Goal: Transaction & Acquisition: Purchase product/service

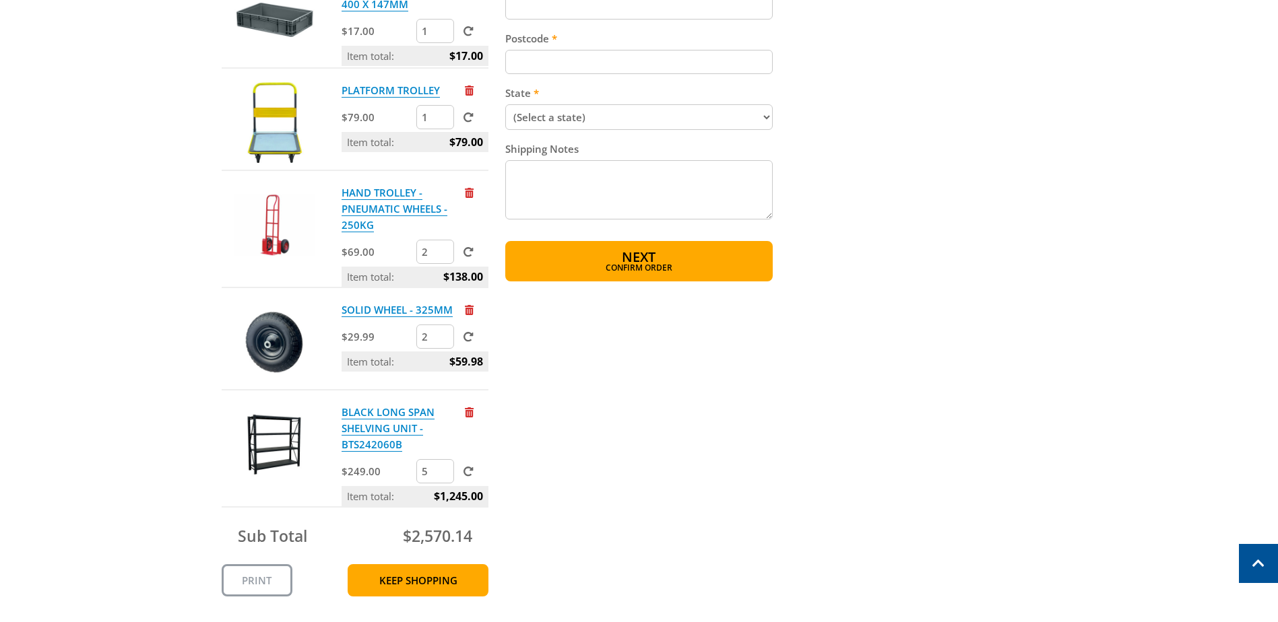
scroll to position [876, 0]
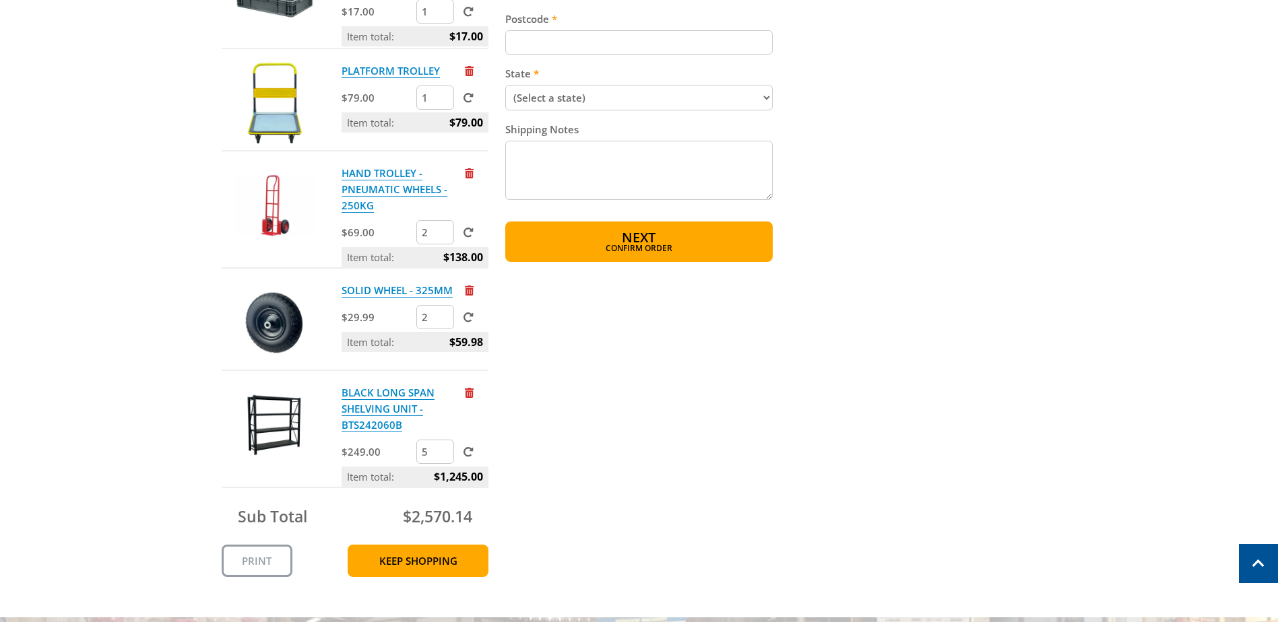
click at [461, 393] on p "BLACK LONG SPAN SHELVING UNIT - BTS242060B" at bounding box center [402, 409] width 121 height 49
click at [468, 393] on span "Remove from cart" at bounding box center [469, 393] width 9 height 10
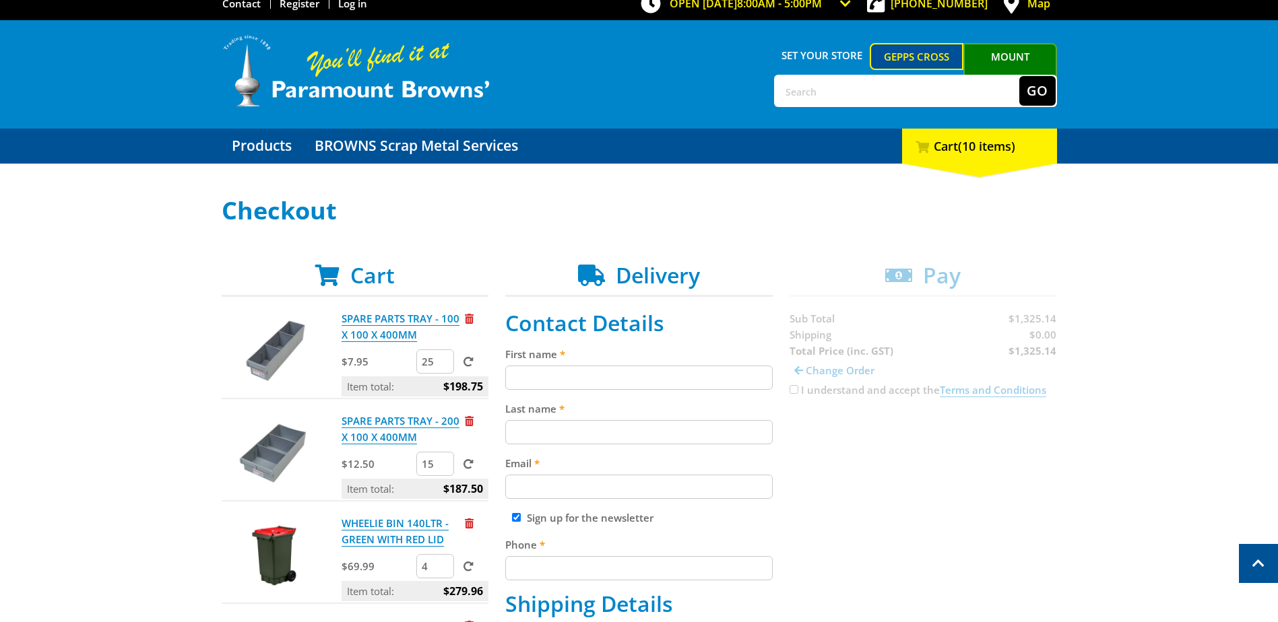
scroll to position [0, 0]
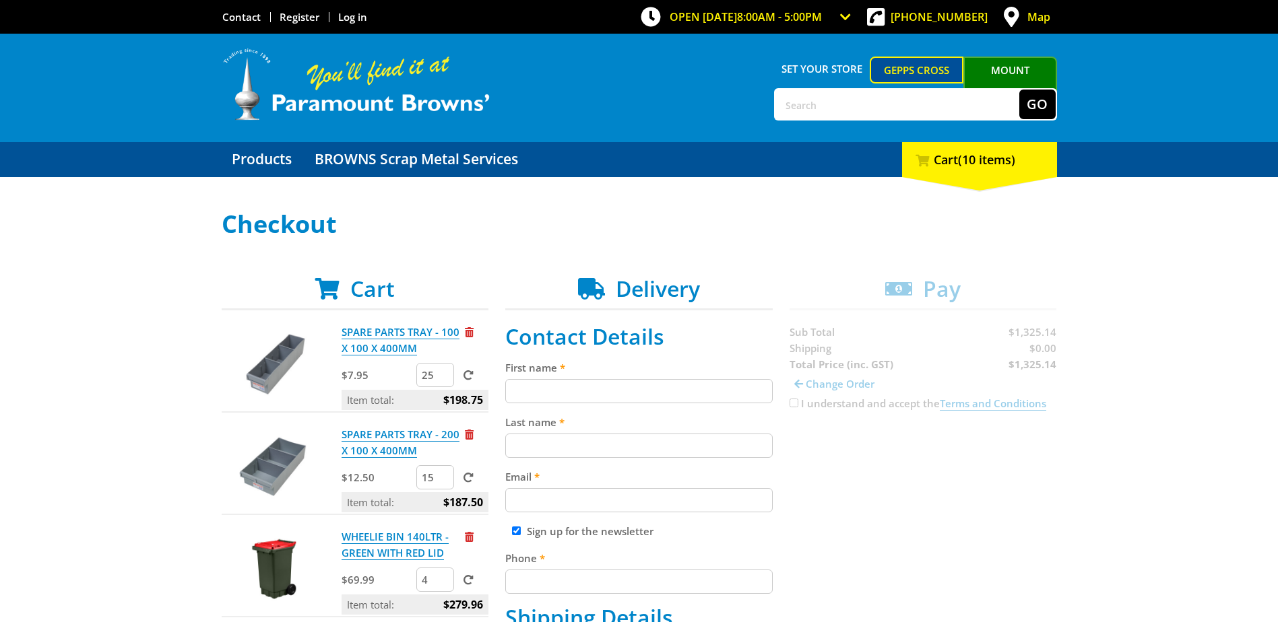
click at [830, 104] on input "text" at bounding box center [897, 105] width 244 height 30
type input "long span"
click at [1019, 90] on button "Go" at bounding box center [1037, 105] width 36 height 30
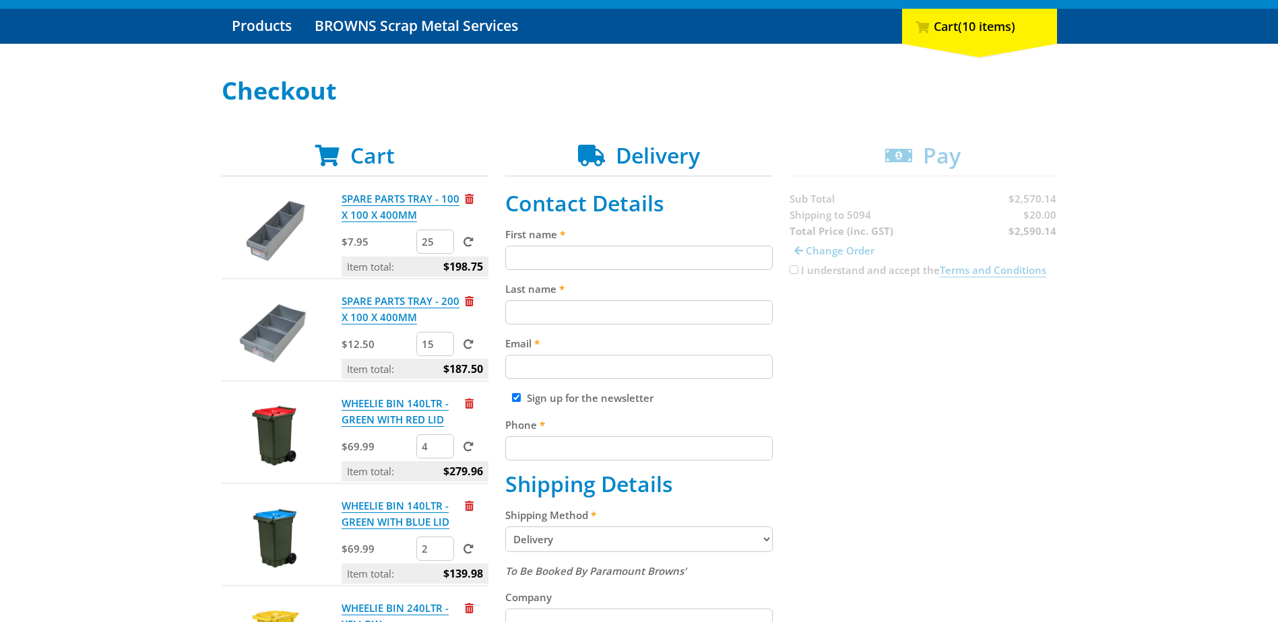
scroll to position [135, 0]
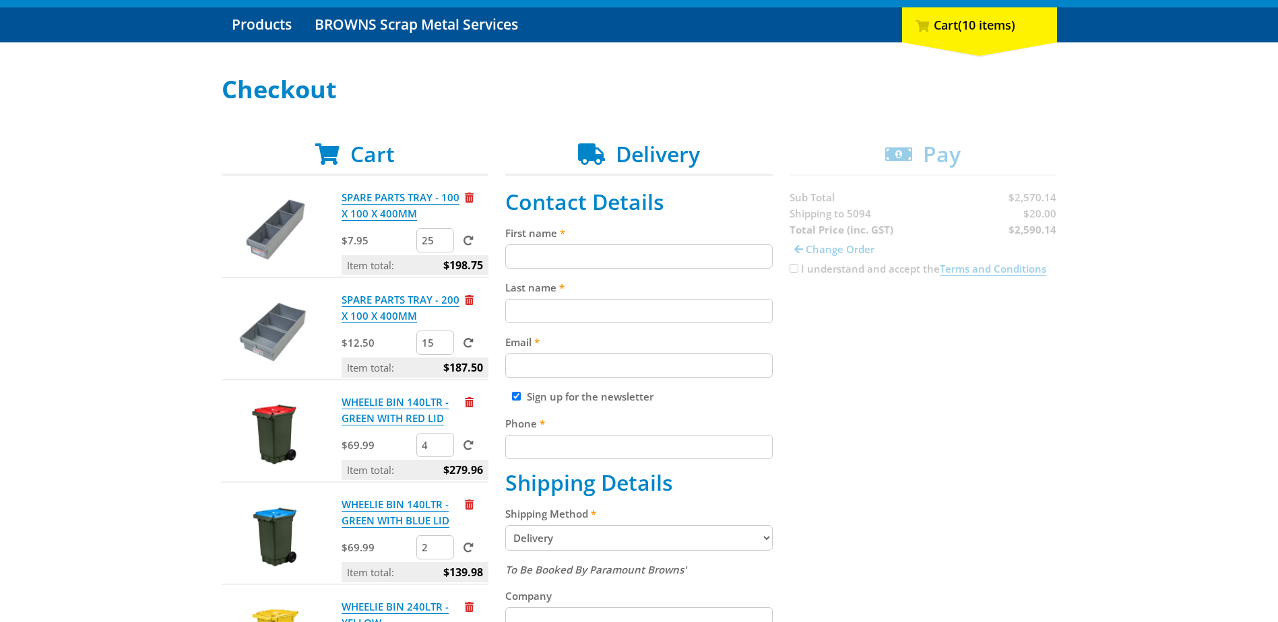
click at [609, 263] on input "First name" at bounding box center [638, 257] width 267 height 24
drag, startPoint x: 468, startPoint y: 239, endPoint x: 373, endPoint y: 227, distance: 95.1
type input "Max"
type input "O'Brien"
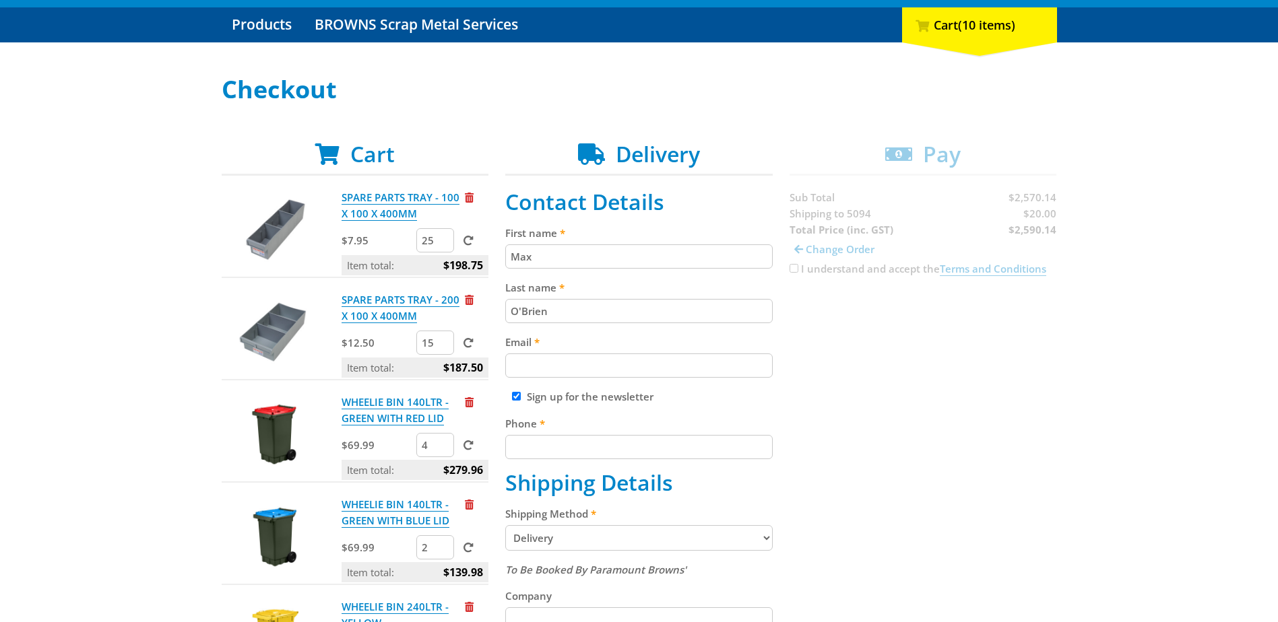
click at [761, 365] on input "Email" at bounding box center [638, 366] width 267 height 24
type input "[EMAIL_ADDRESS][DOMAIN_NAME]"
type input "0439421799"
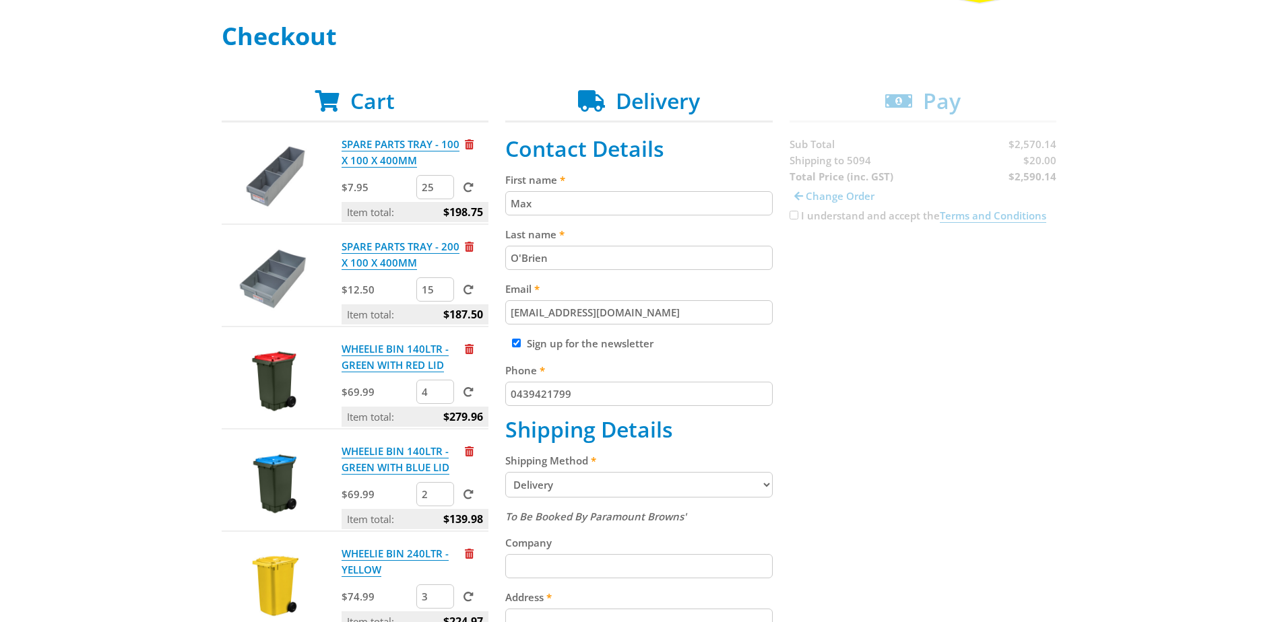
scroll to position [269, 0]
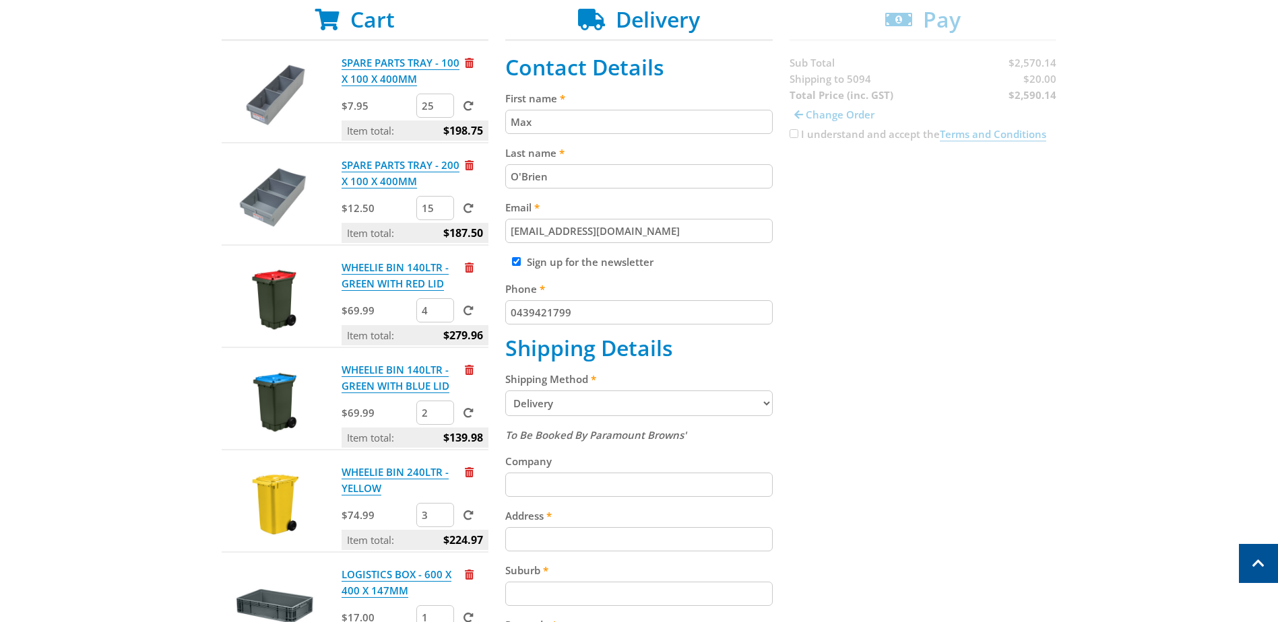
click at [753, 416] on select "Pickup from Gepps Cross Delivery" at bounding box center [638, 404] width 267 height 26
click at [753, 406] on select "Pickup from Gepps Cross Delivery" at bounding box center [638, 404] width 267 height 26
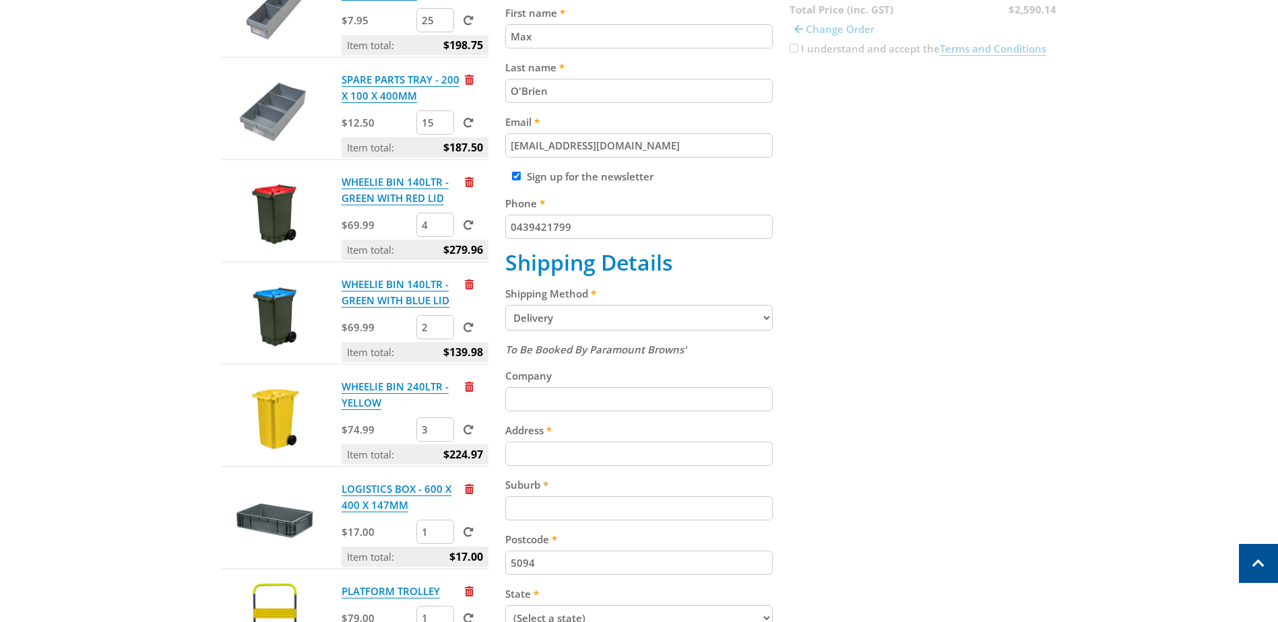
scroll to position [472, 0]
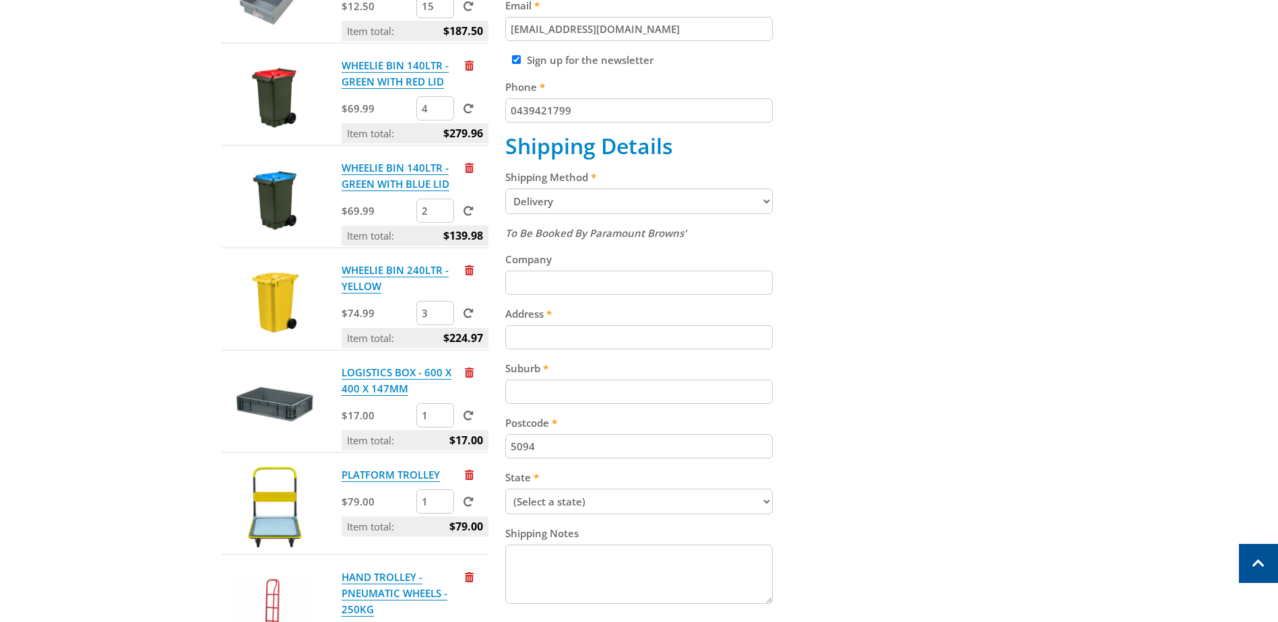
click at [624, 271] on input "Company" at bounding box center [638, 283] width 267 height 24
type input "Brandt Equipment"
click at [598, 334] on input "Address" at bounding box center [638, 337] width 267 height 24
type input "23/25 Matthews rd"
click at [583, 392] on input "Suburb" at bounding box center [638, 392] width 267 height 24
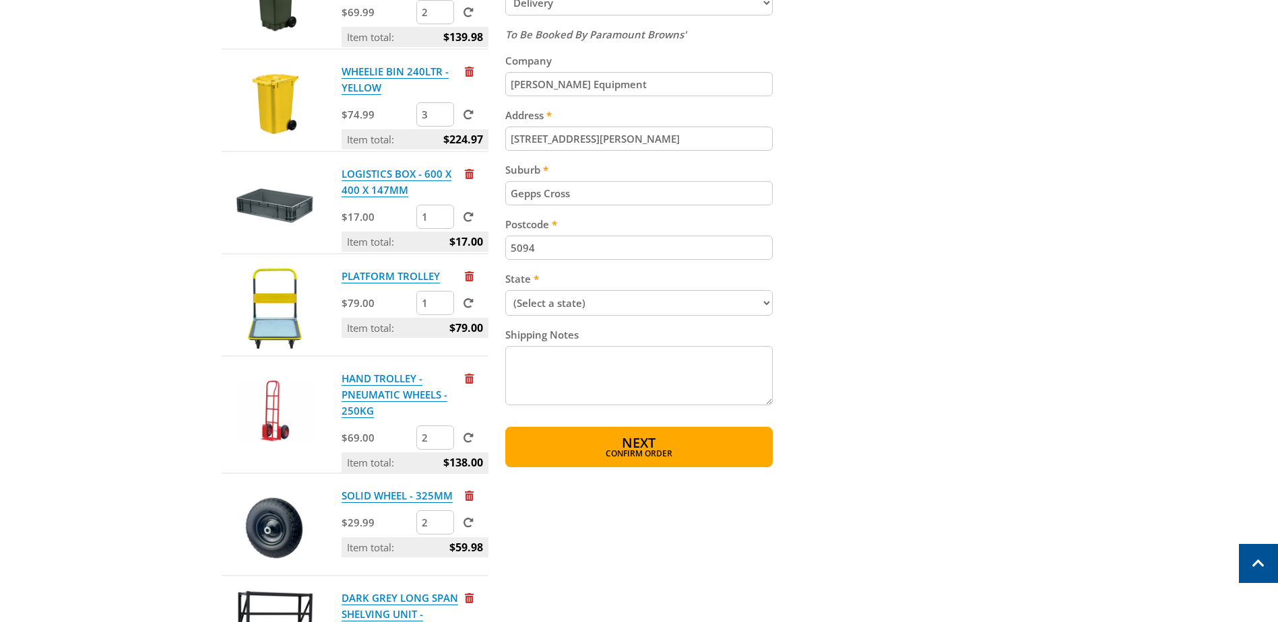
scroll to position [674, 0]
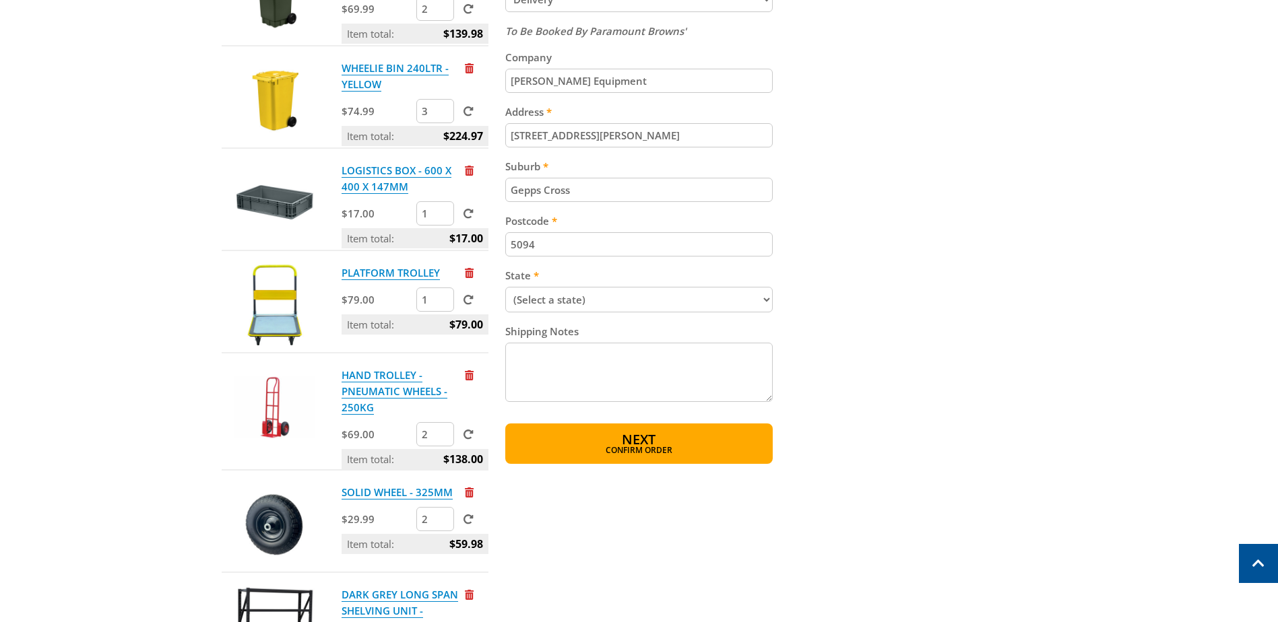
type input "Gepps Cross"
click at [602, 297] on select "(Select a state) South Australia Victoria New South Wales Queensland Western Au…" at bounding box center [638, 300] width 267 height 26
select select "SA"
click at [505, 287] on select "(Select a state) South Australia Victoria New South Wales Queensland Western Au…" at bounding box center [638, 300] width 267 height 26
click at [598, 351] on textarea "Shipping Notes" at bounding box center [638, 372] width 267 height 59
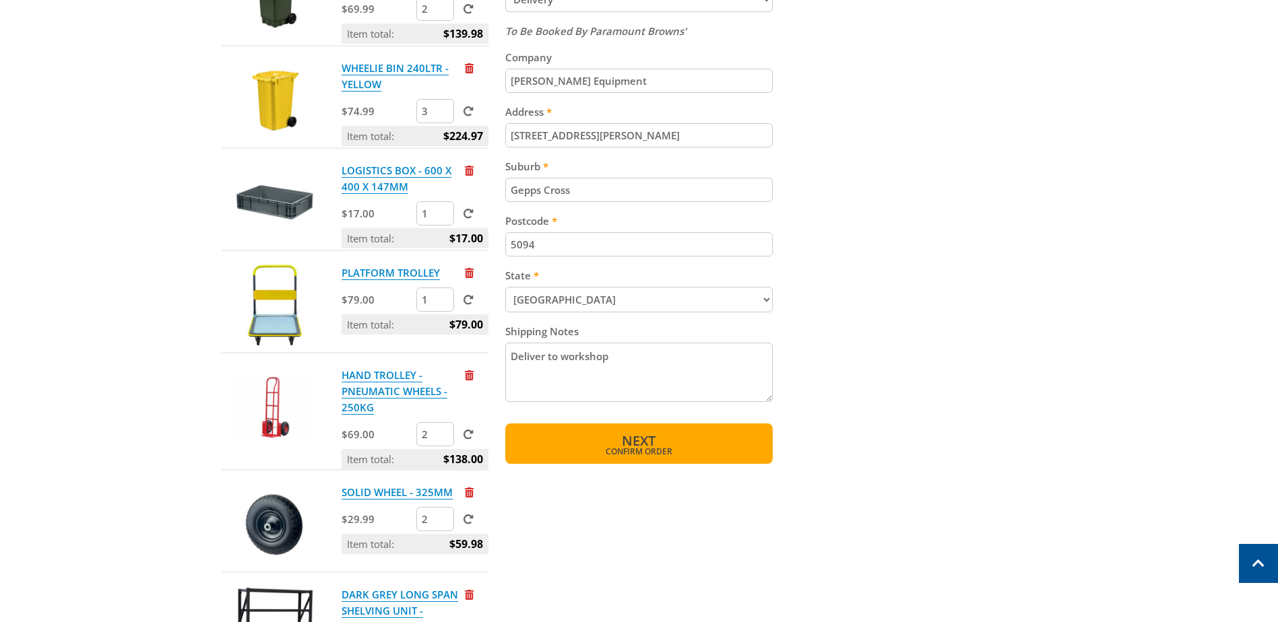
type textarea "Deliver to workshop"
click at [646, 448] on span "Confirm order" at bounding box center [639, 452] width 210 height 8
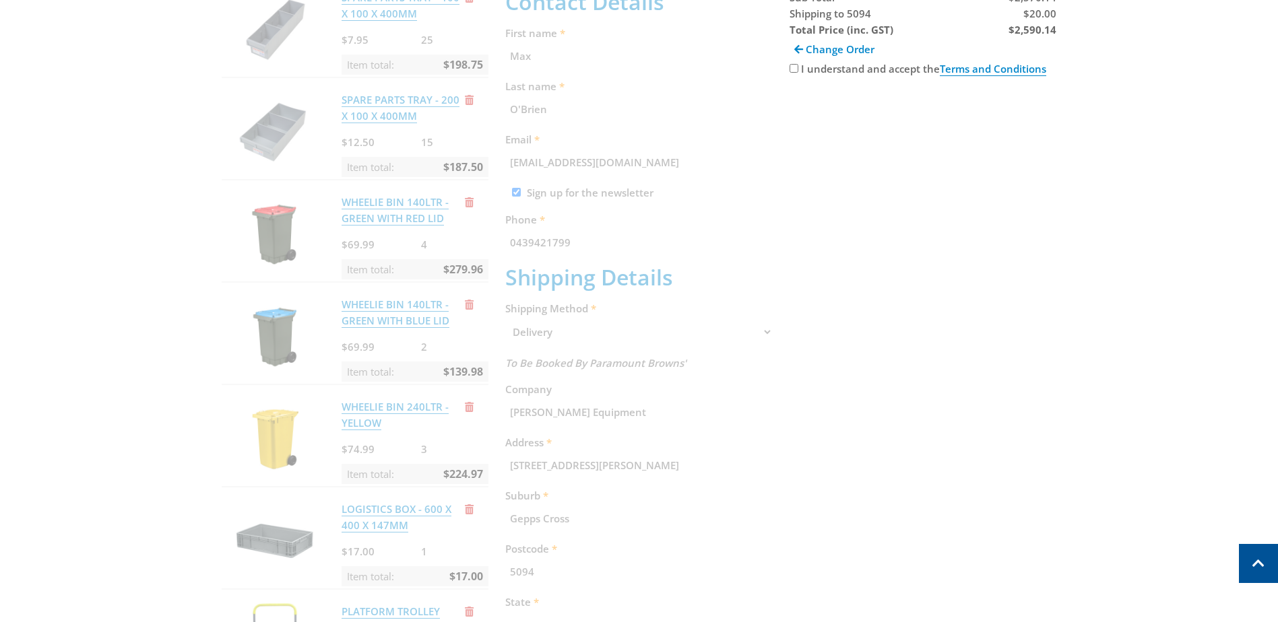
scroll to position [276, 0]
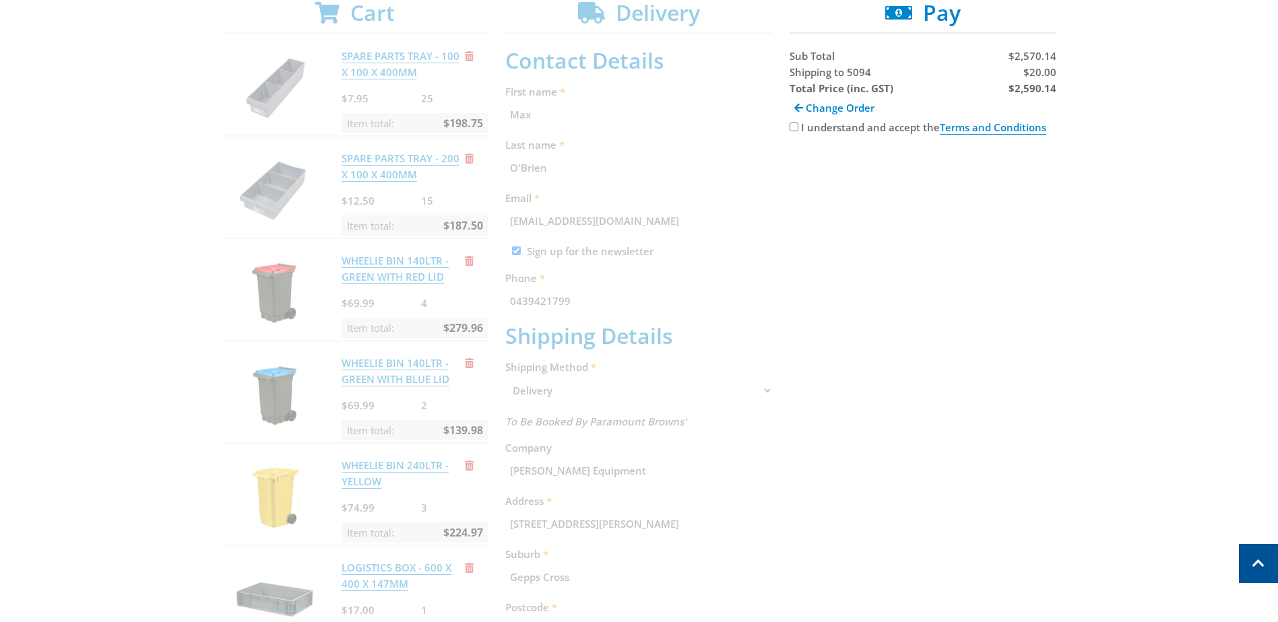
click at [793, 128] on input "I understand and accept the Terms and Conditions" at bounding box center [794, 127] width 9 height 9
checkbox input "true"
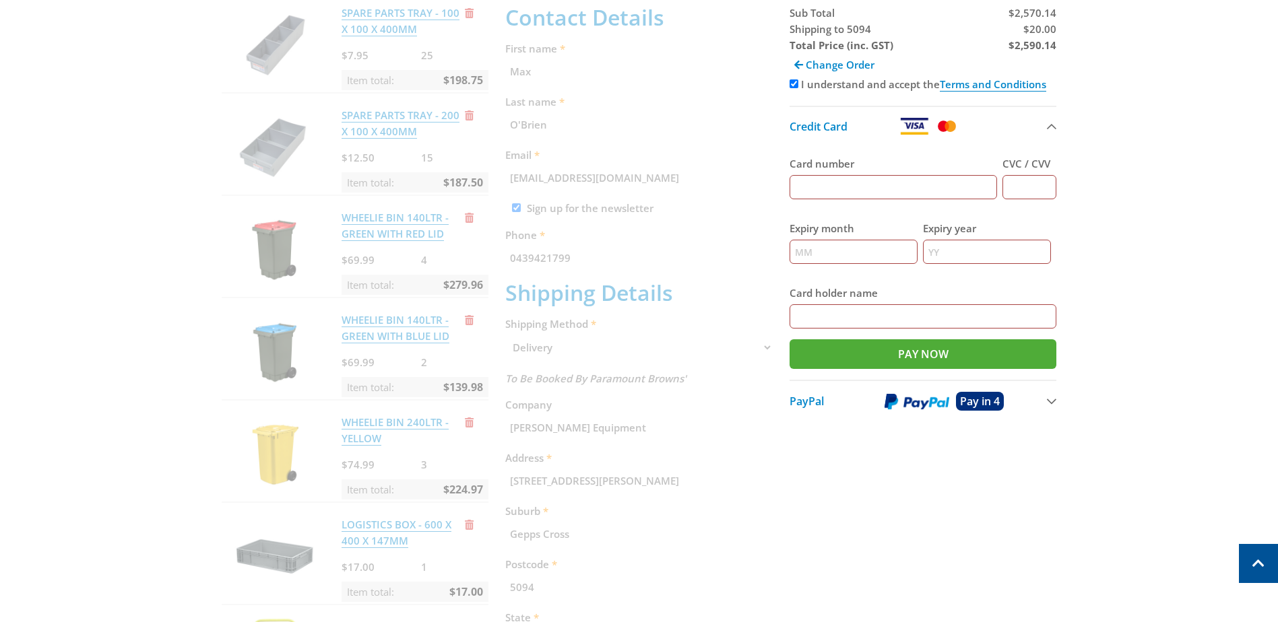
scroll to position [344, 0]
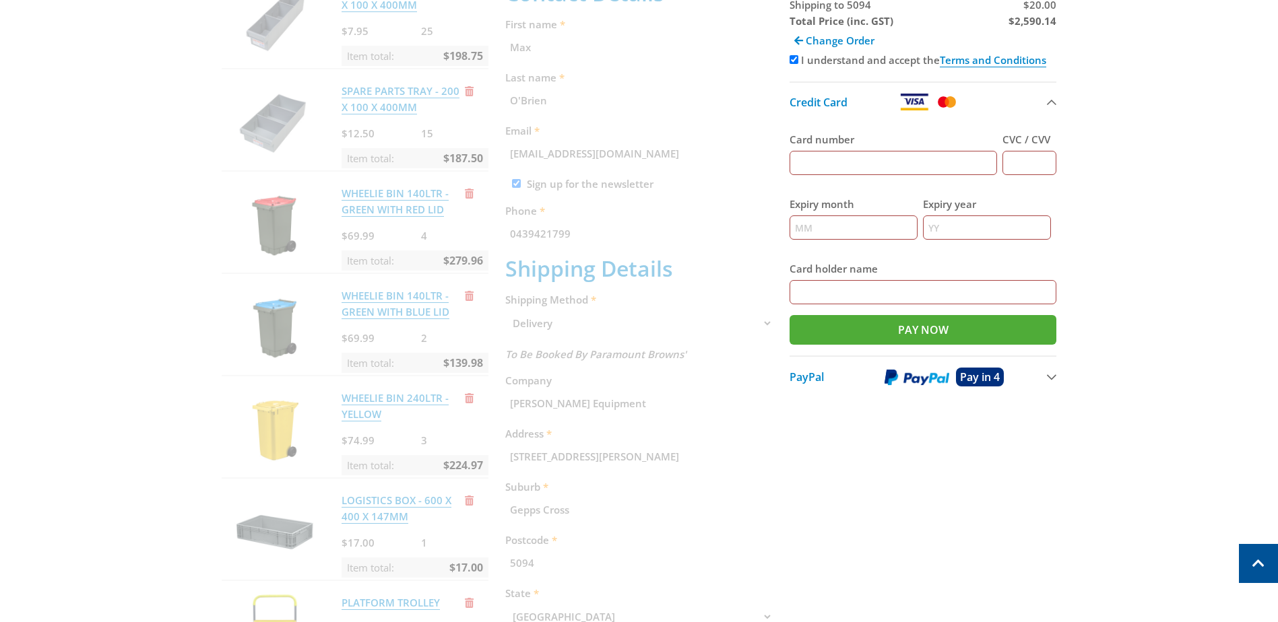
click at [1048, 377] on button "PayPal Pay in 4" at bounding box center [923, 377] width 267 height 42
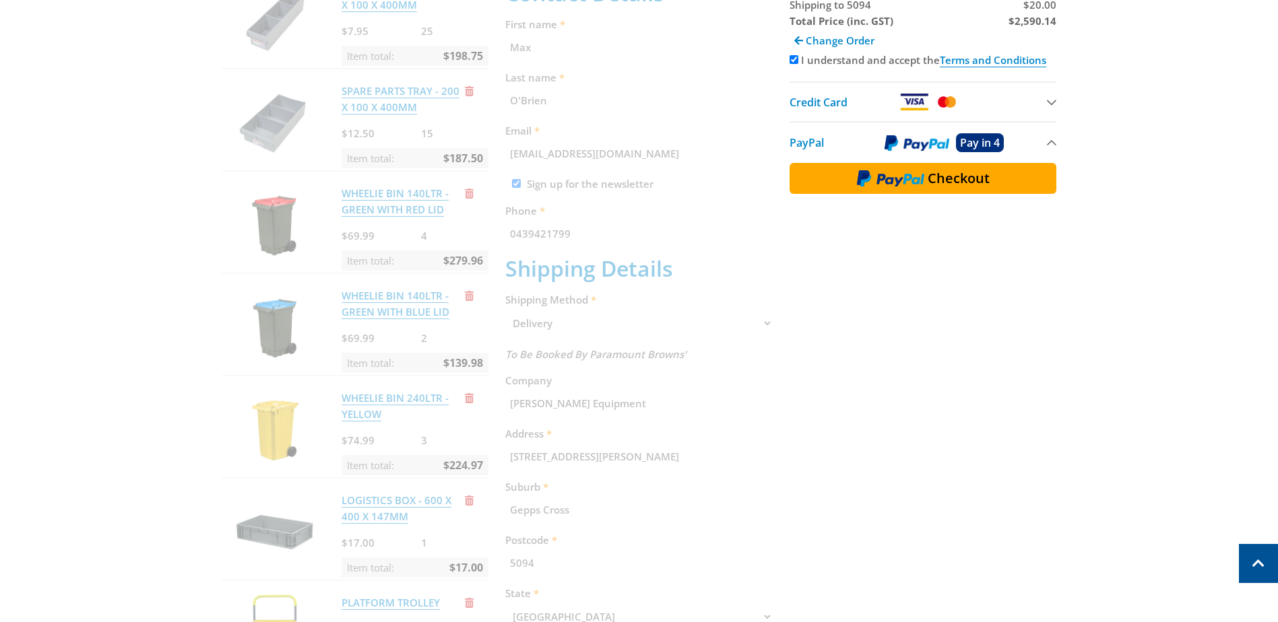
click at [1050, 148] on button "PayPal Pay in 4" at bounding box center [923, 142] width 267 height 42
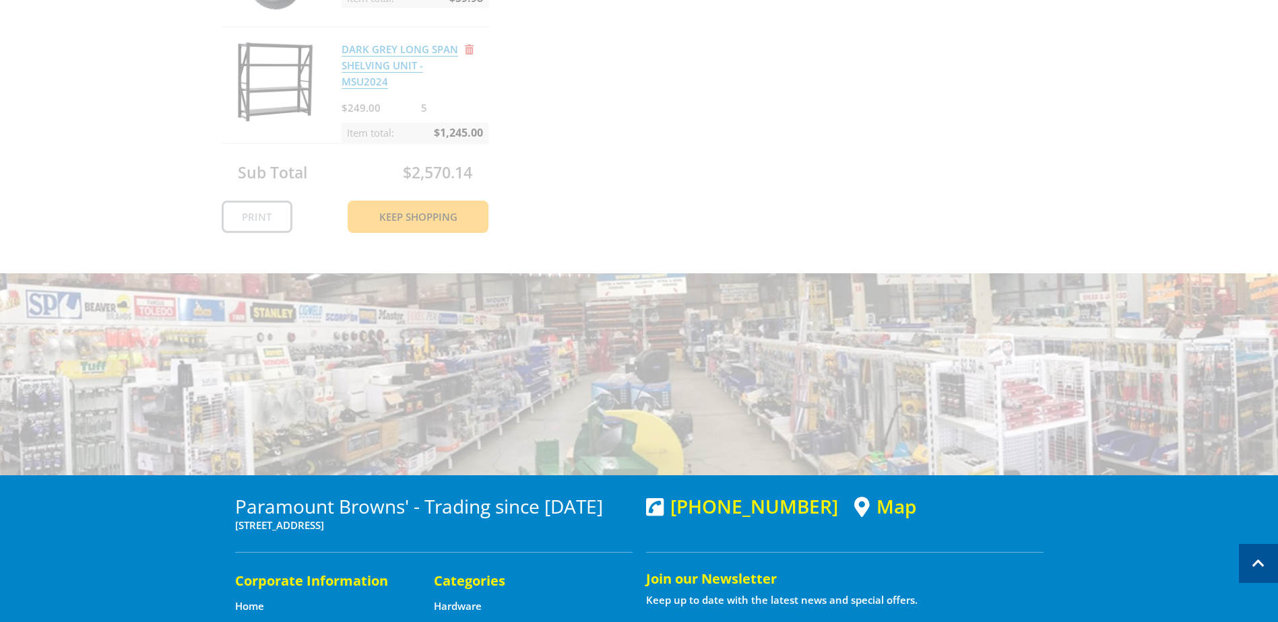
scroll to position [1219, 0]
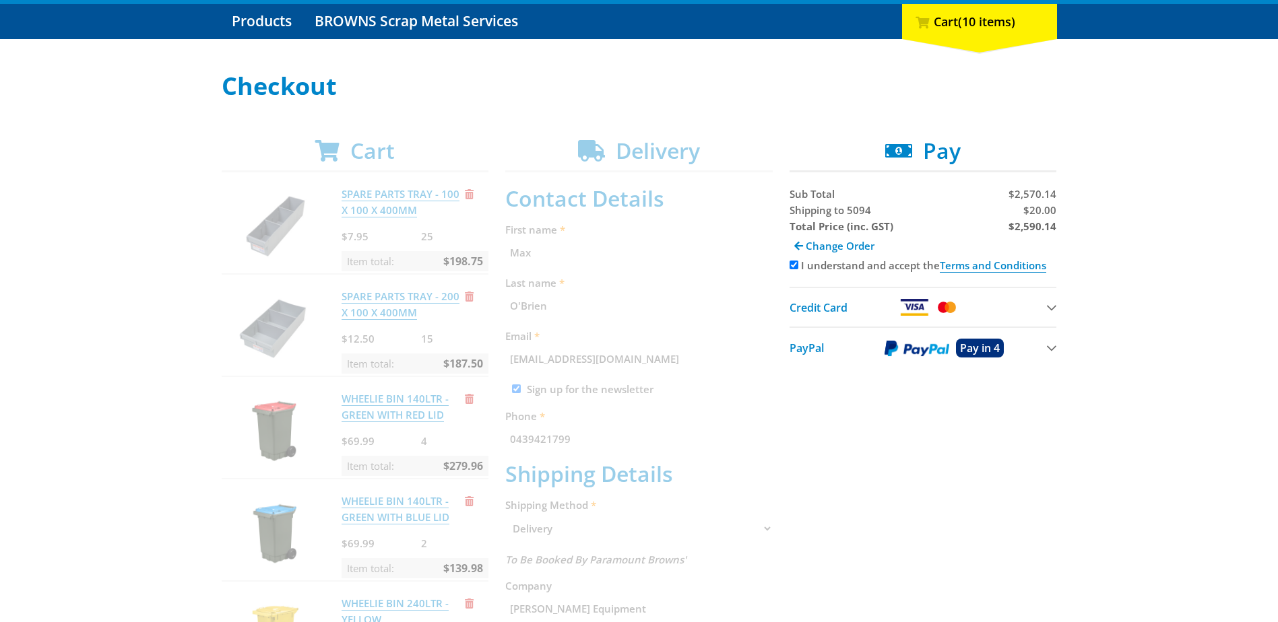
scroll to position [141, 0]
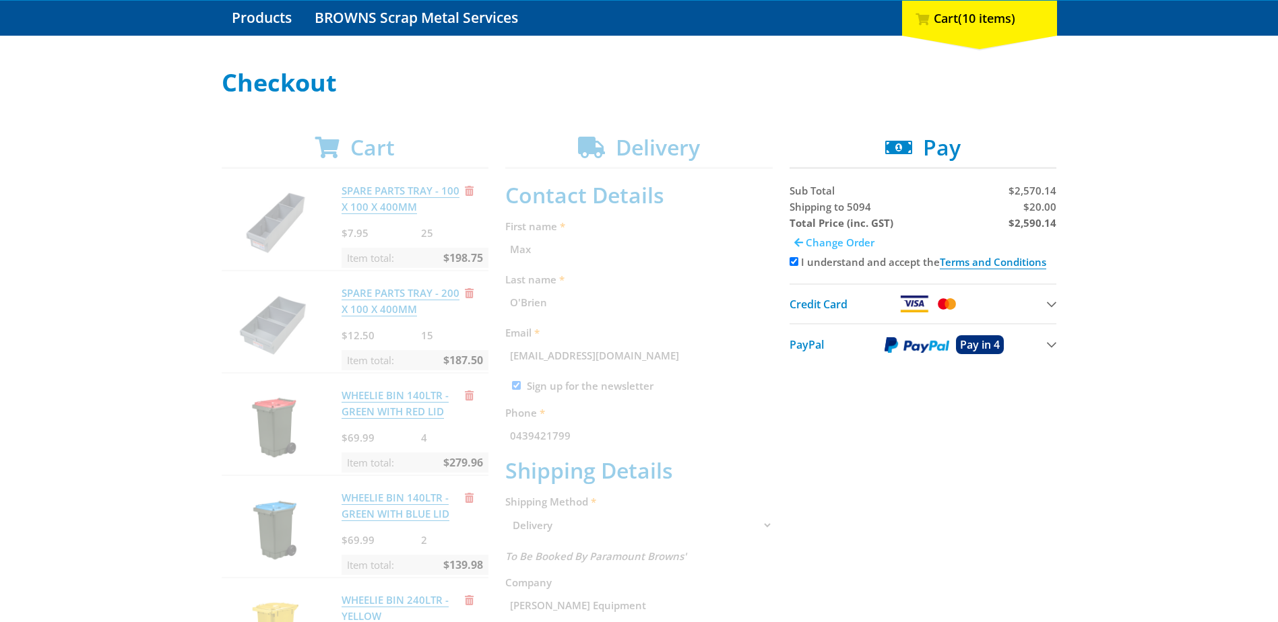
click at [837, 238] on span "Change Order" at bounding box center [840, 242] width 69 height 13
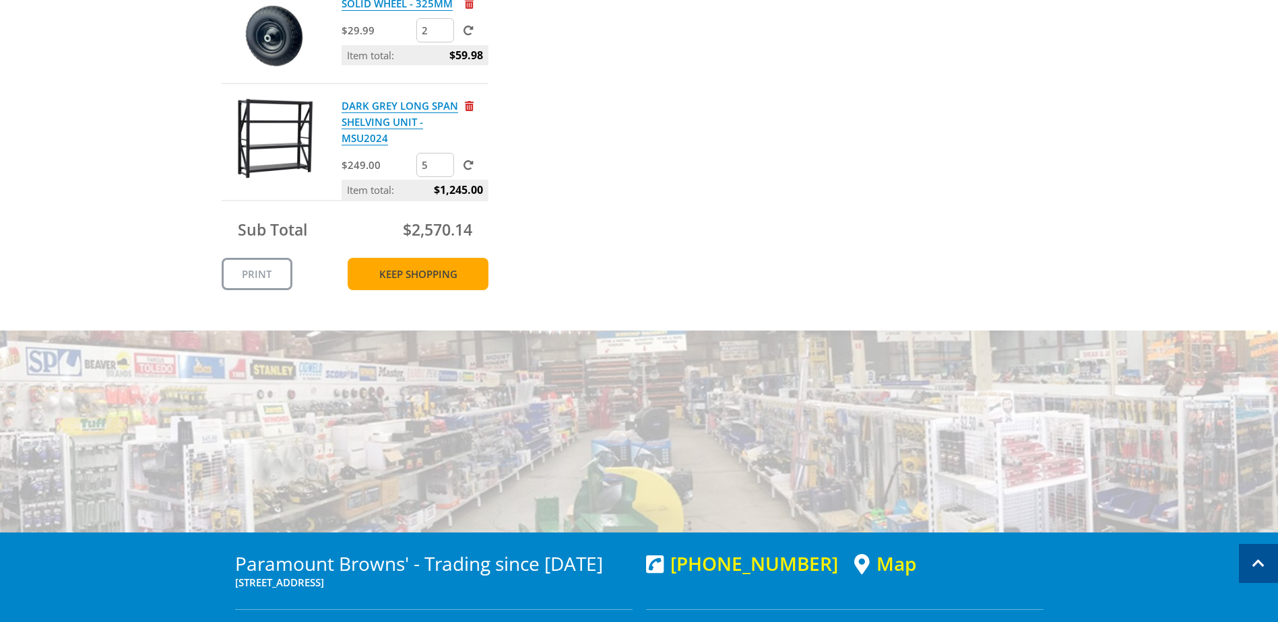
scroll to position [1152, 0]
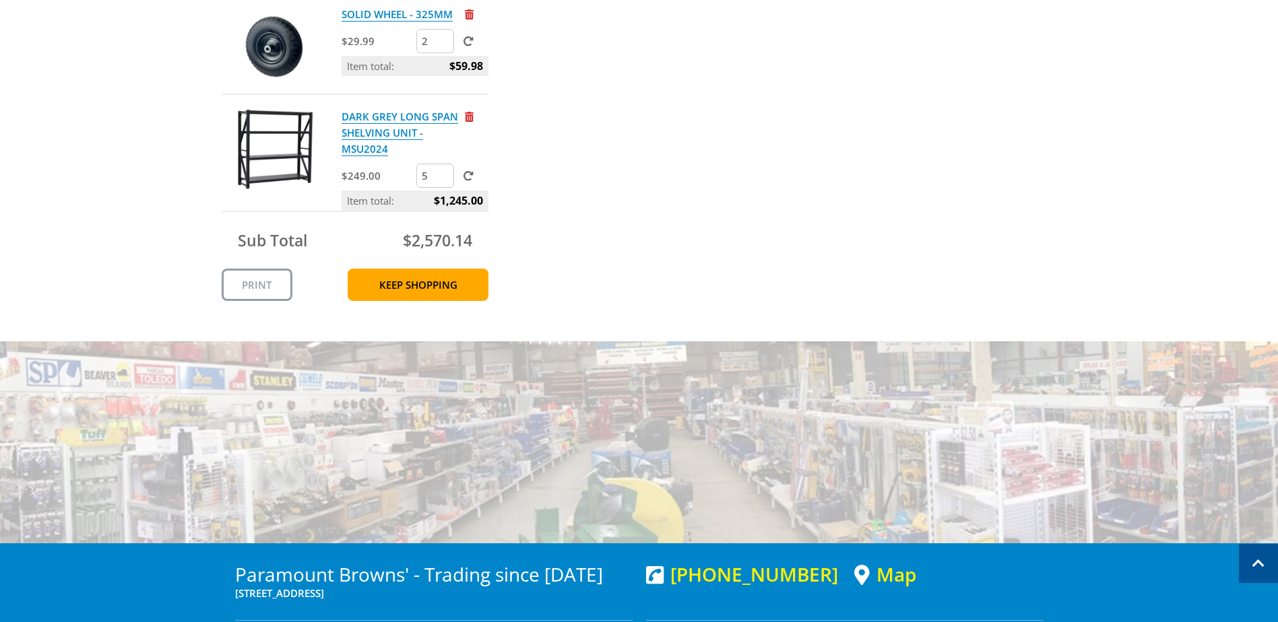
click at [261, 278] on link "Print" at bounding box center [257, 285] width 71 height 32
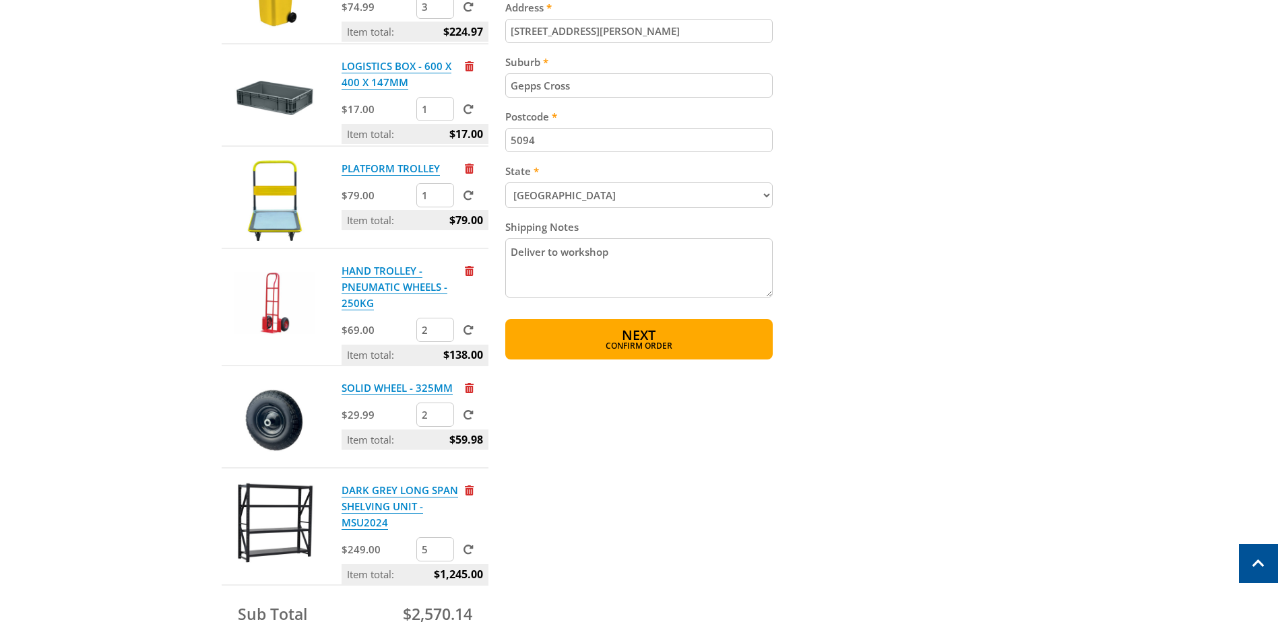
scroll to position [748, 0]
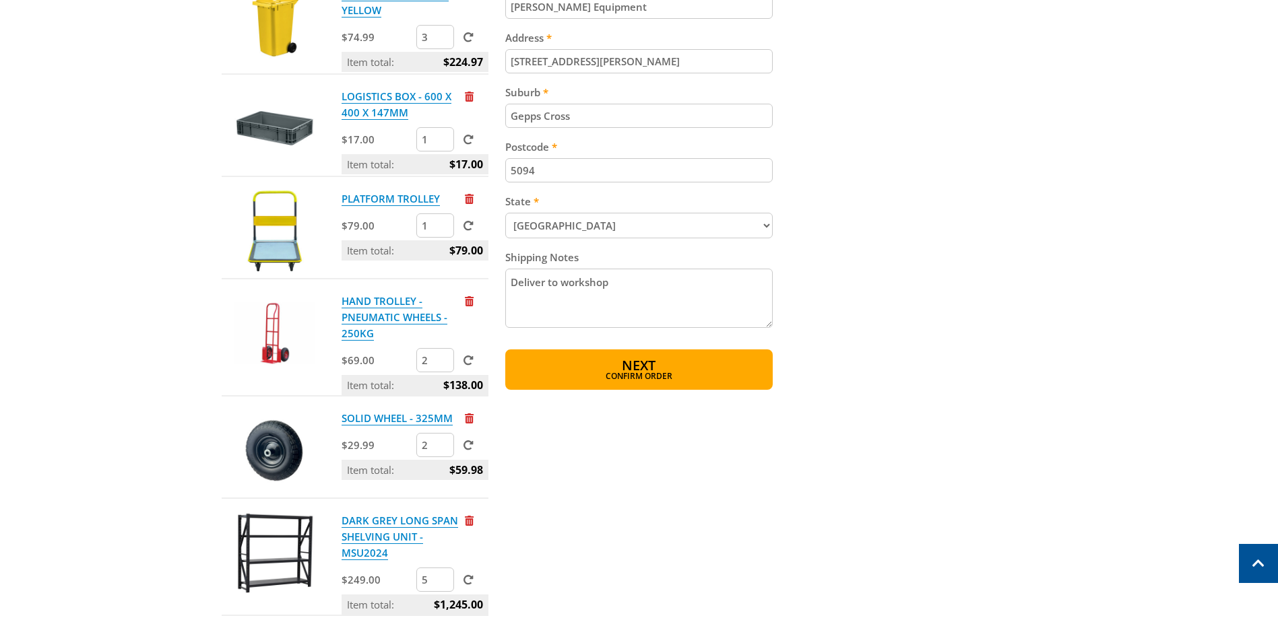
click at [418, 141] on input "1" at bounding box center [435, 139] width 38 height 24
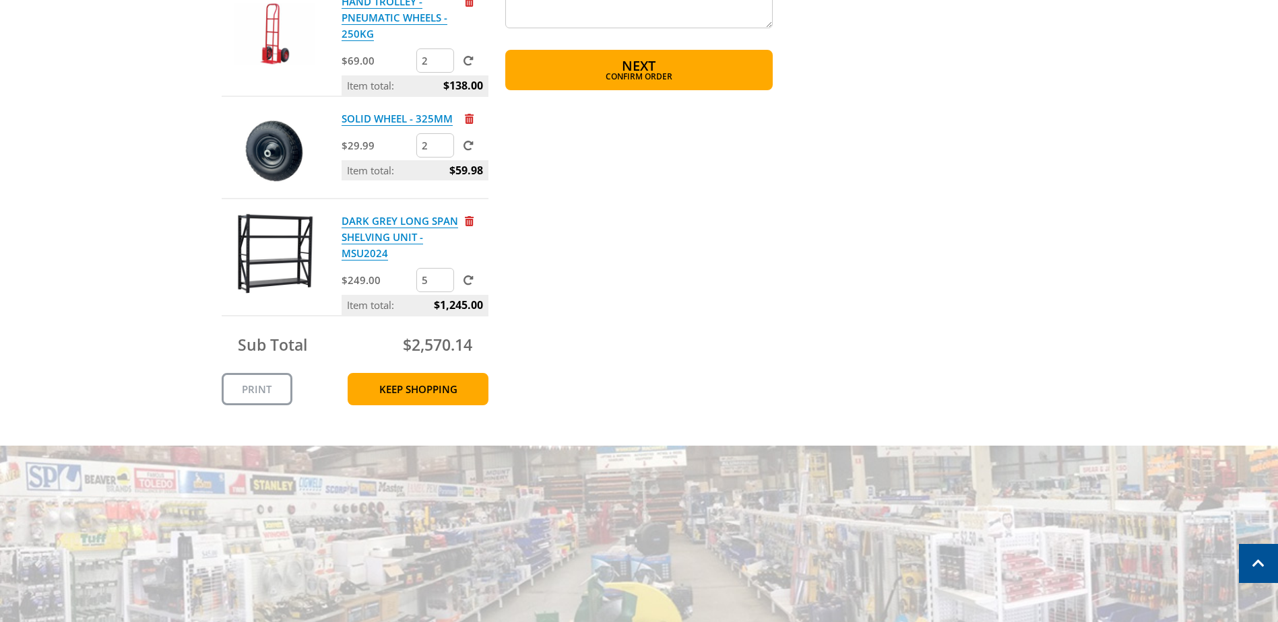
scroll to position [1152, 0]
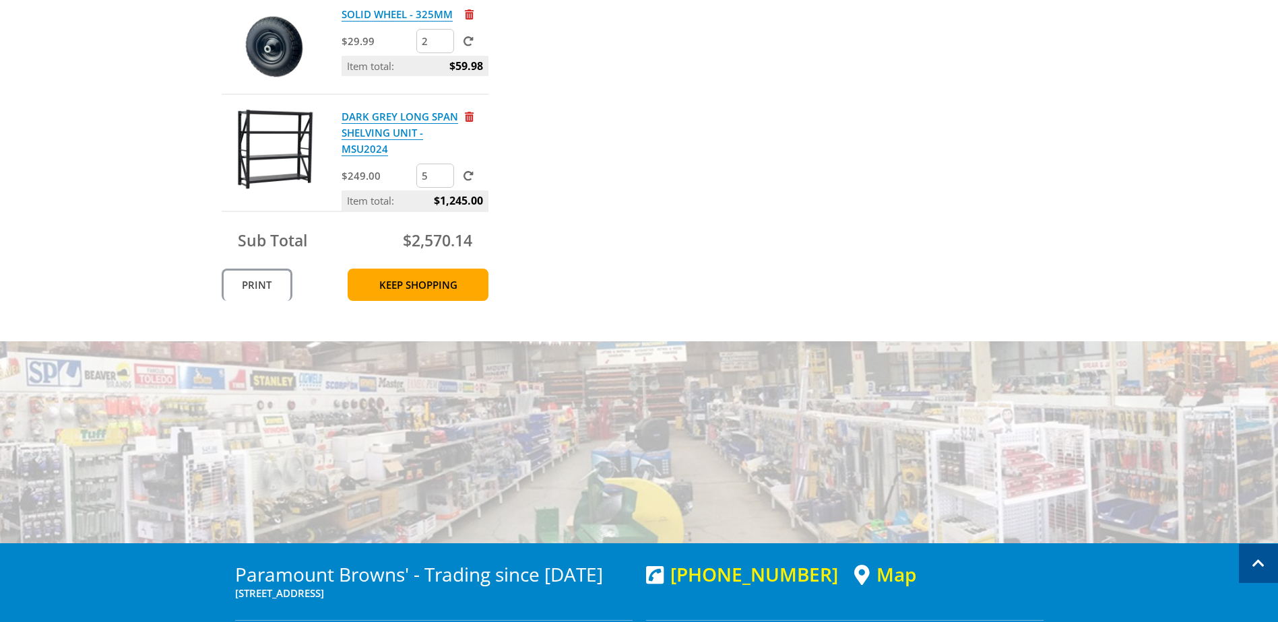
type input "10"
drag, startPoint x: 278, startPoint y: 287, endPoint x: 156, endPoint y: 549, distance: 289.3
click at [278, 287] on link "Print" at bounding box center [257, 285] width 71 height 32
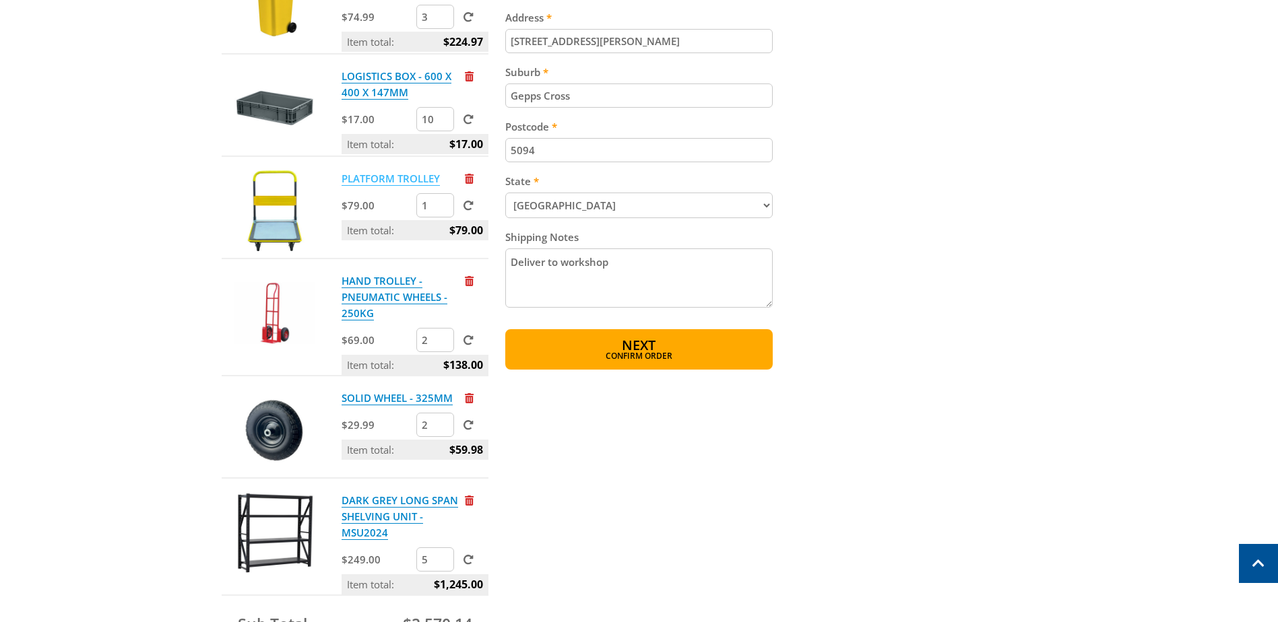
scroll to position [680, 0]
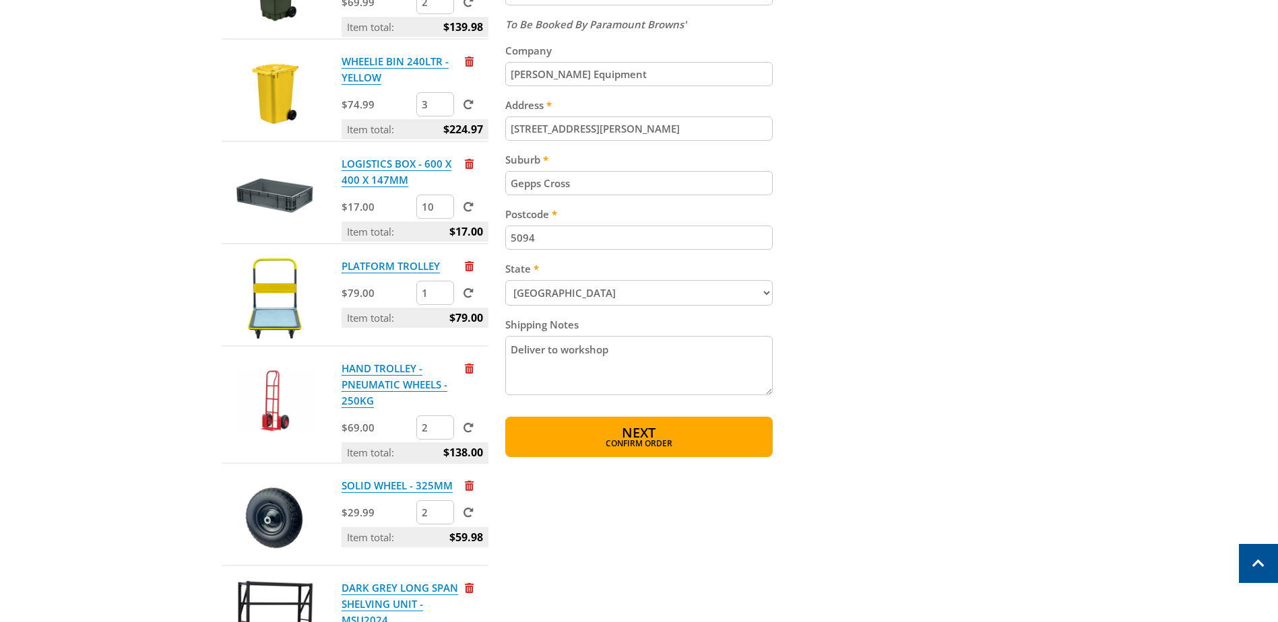
click at [470, 206] on span at bounding box center [469, 207] width 10 height 10
click at [0, 0] on input "submit" at bounding box center [0, 0] width 0 height 0
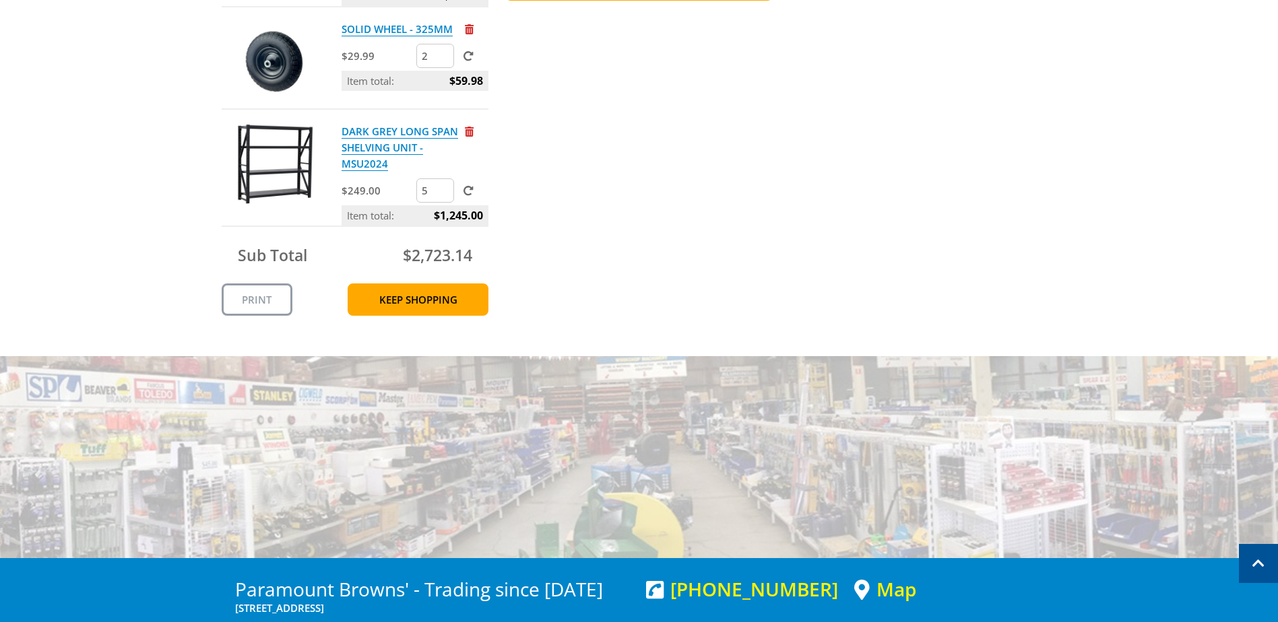
scroll to position [1219, 0]
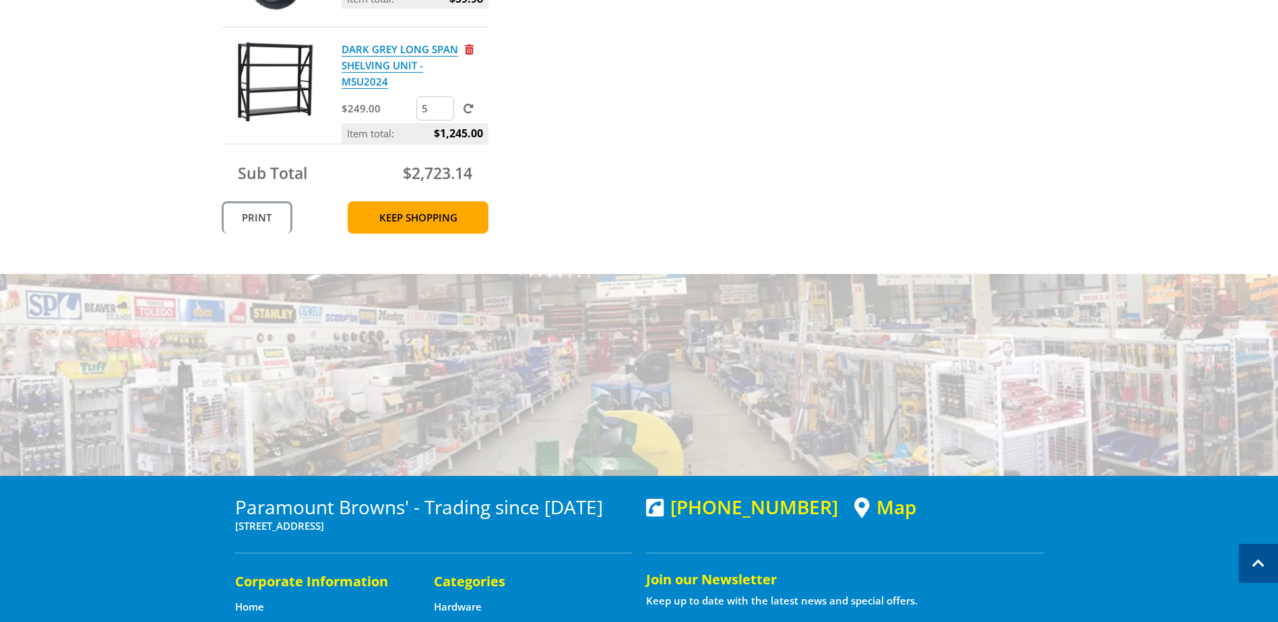
click at [263, 222] on link "Print" at bounding box center [257, 217] width 71 height 32
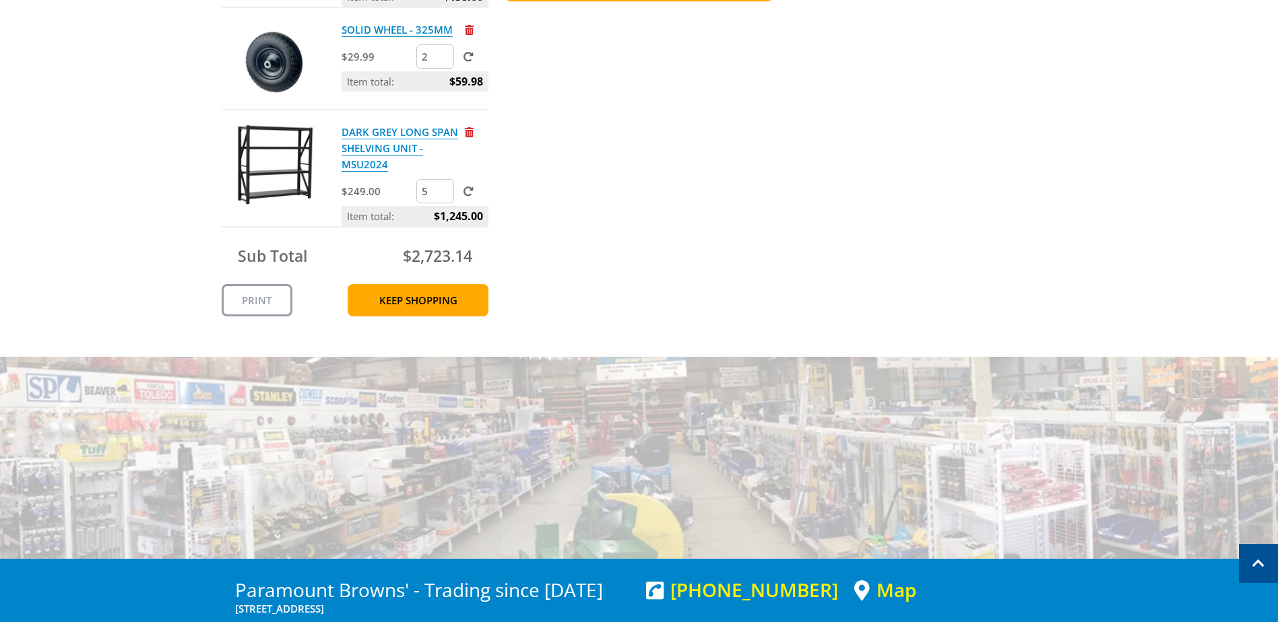
scroll to position [1145, 0]
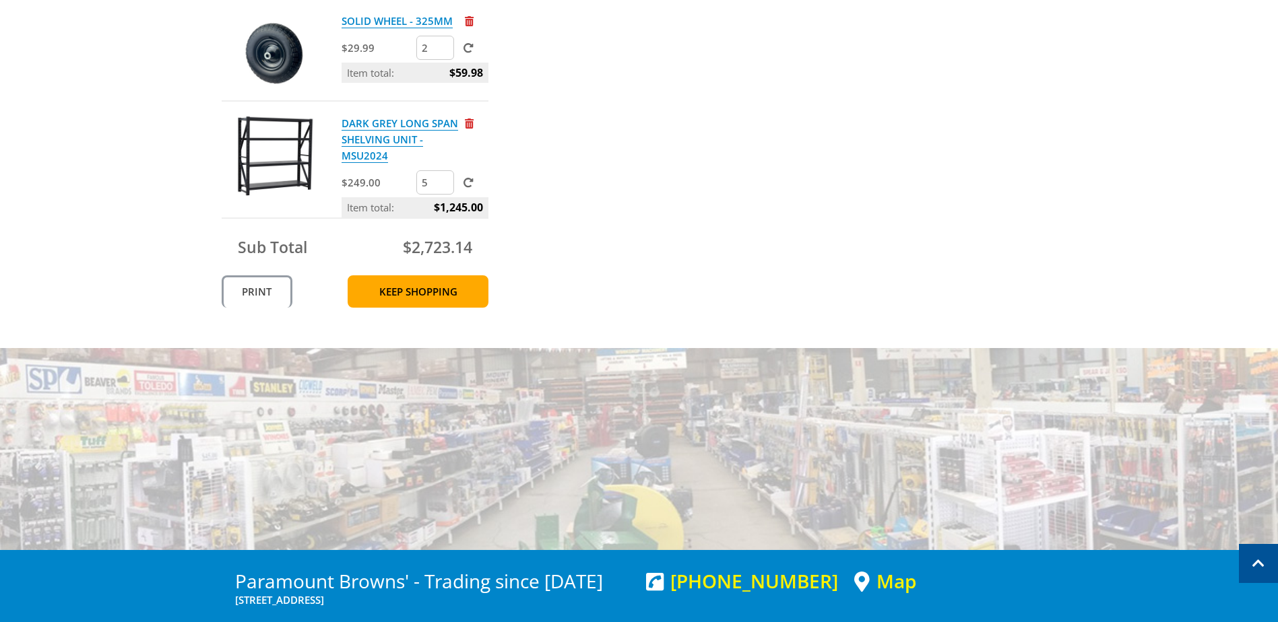
click at [261, 282] on link "Print" at bounding box center [257, 292] width 71 height 32
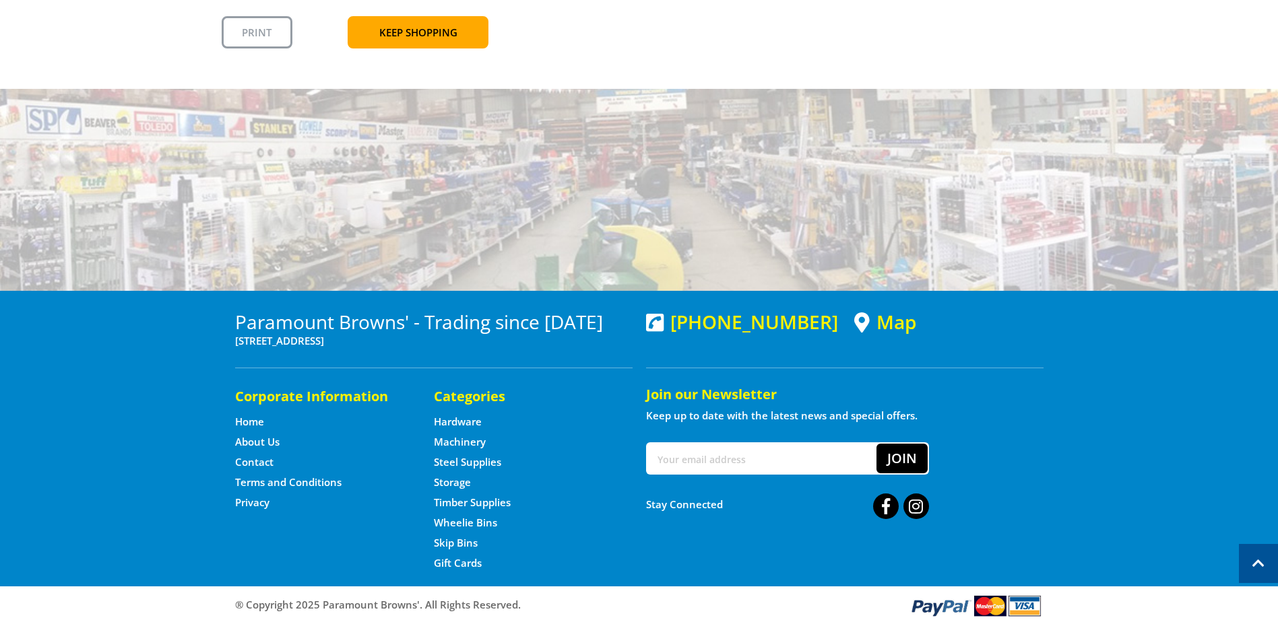
scroll to position [1408, 0]
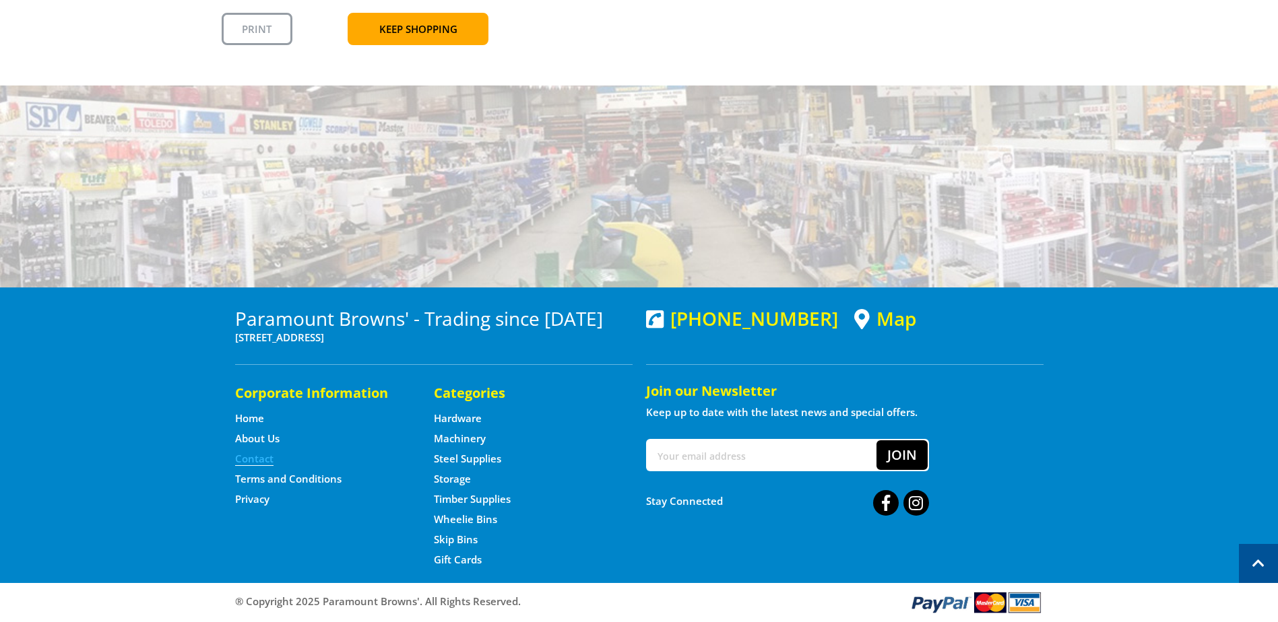
click at [255, 459] on link "Contact" at bounding box center [254, 459] width 38 height 14
